Goal: Information Seeking & Learning: Find specific fact

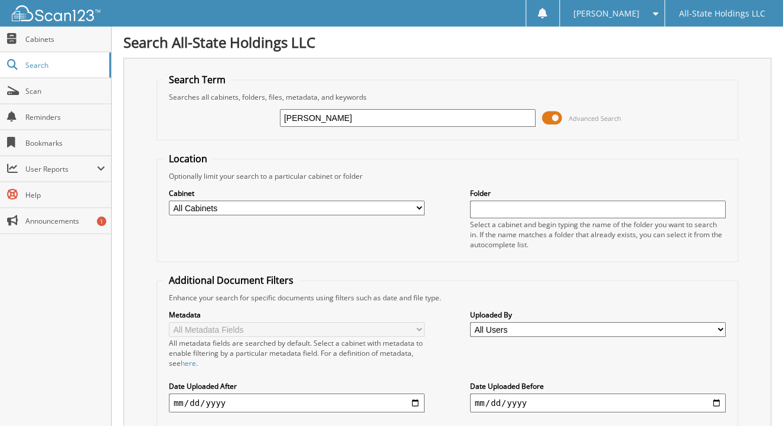
type input "[PERSON_NAME]"
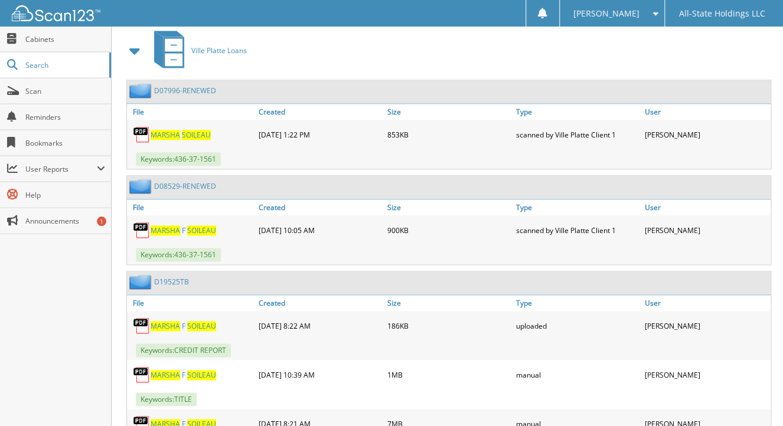
scroll to position [614, 0]
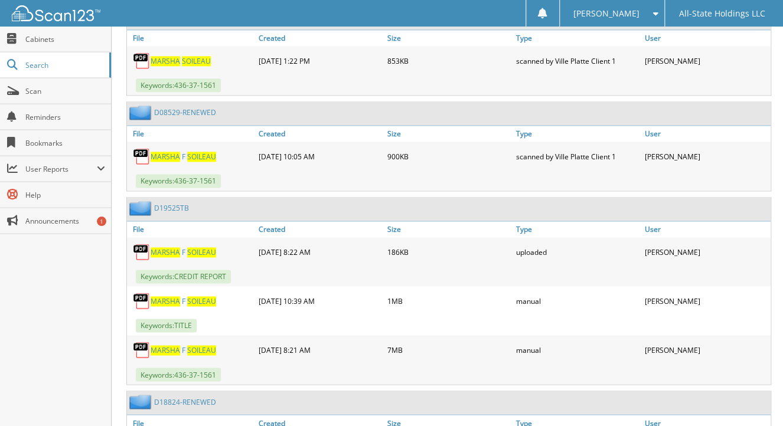
click at [171, 203] on link "D 1 9 5 2 5 T B" at bounding box center [171, 208] width 35 height 10
